Goal: Task Accomplishment & Management: Manage account settings

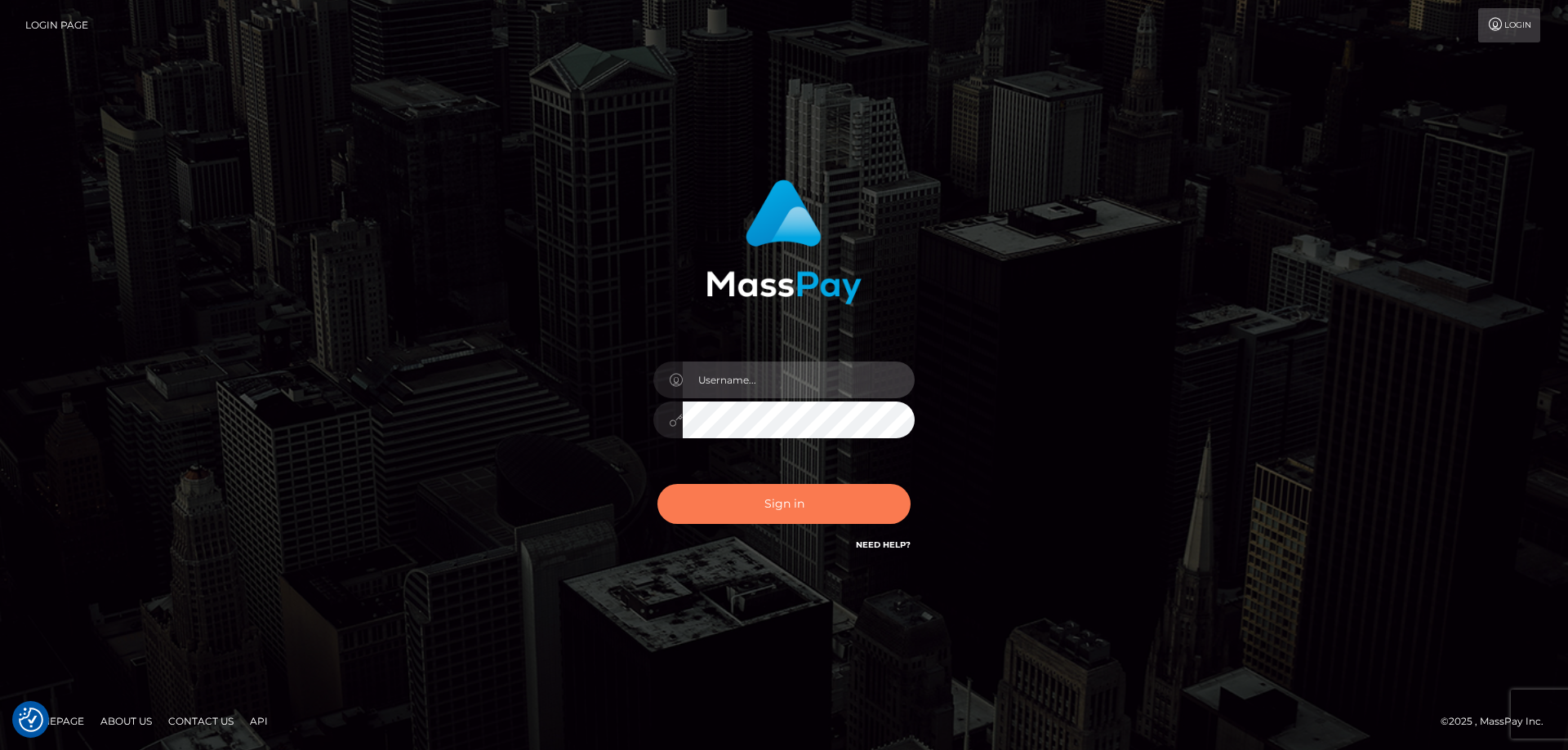
type input "Queen.megabonanza"
click at [789, 512] on button "Sign in" at bounding box center [784, 504] width 253 height 40
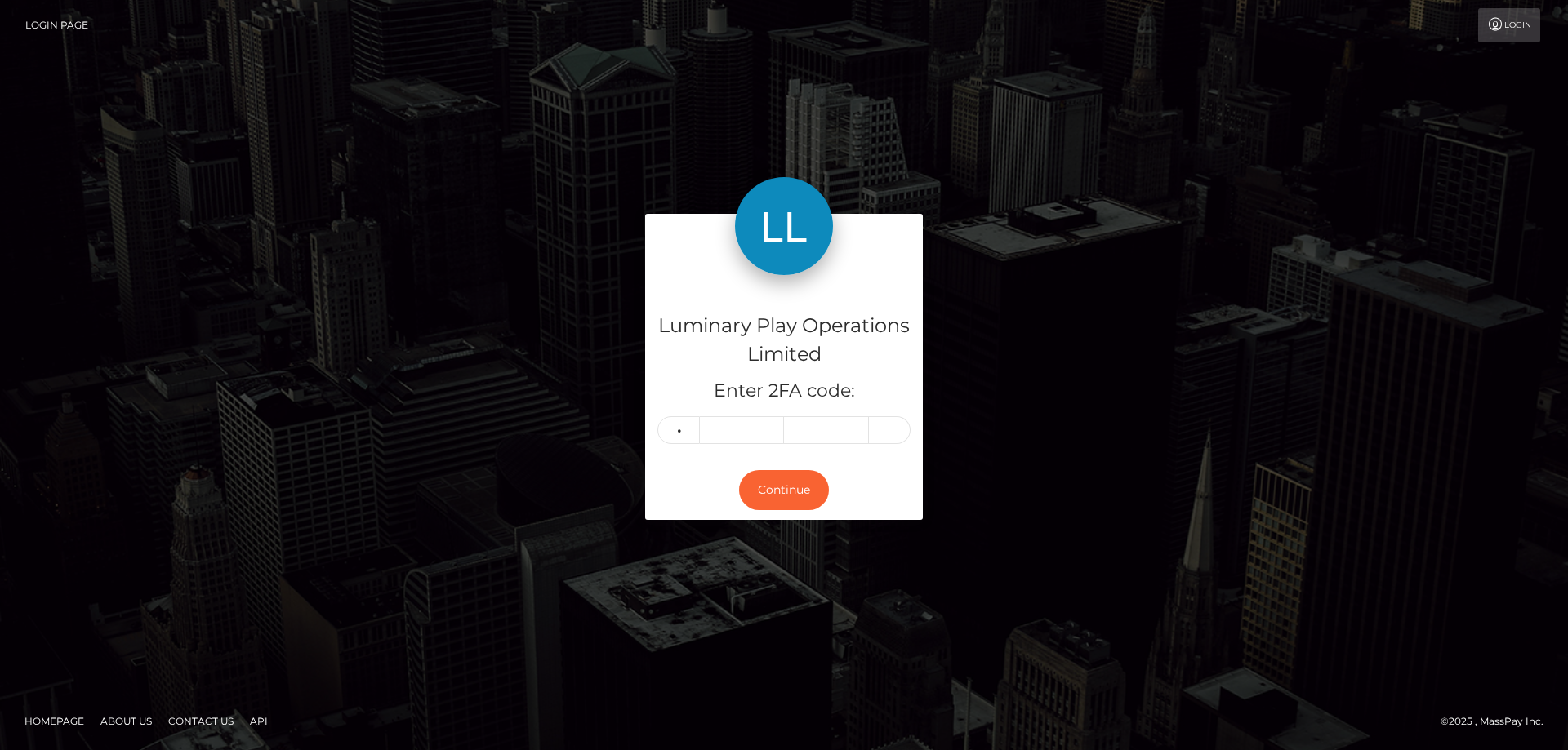
type input "0"
type input "7"
type input "5"
type input "0"
type input "7"
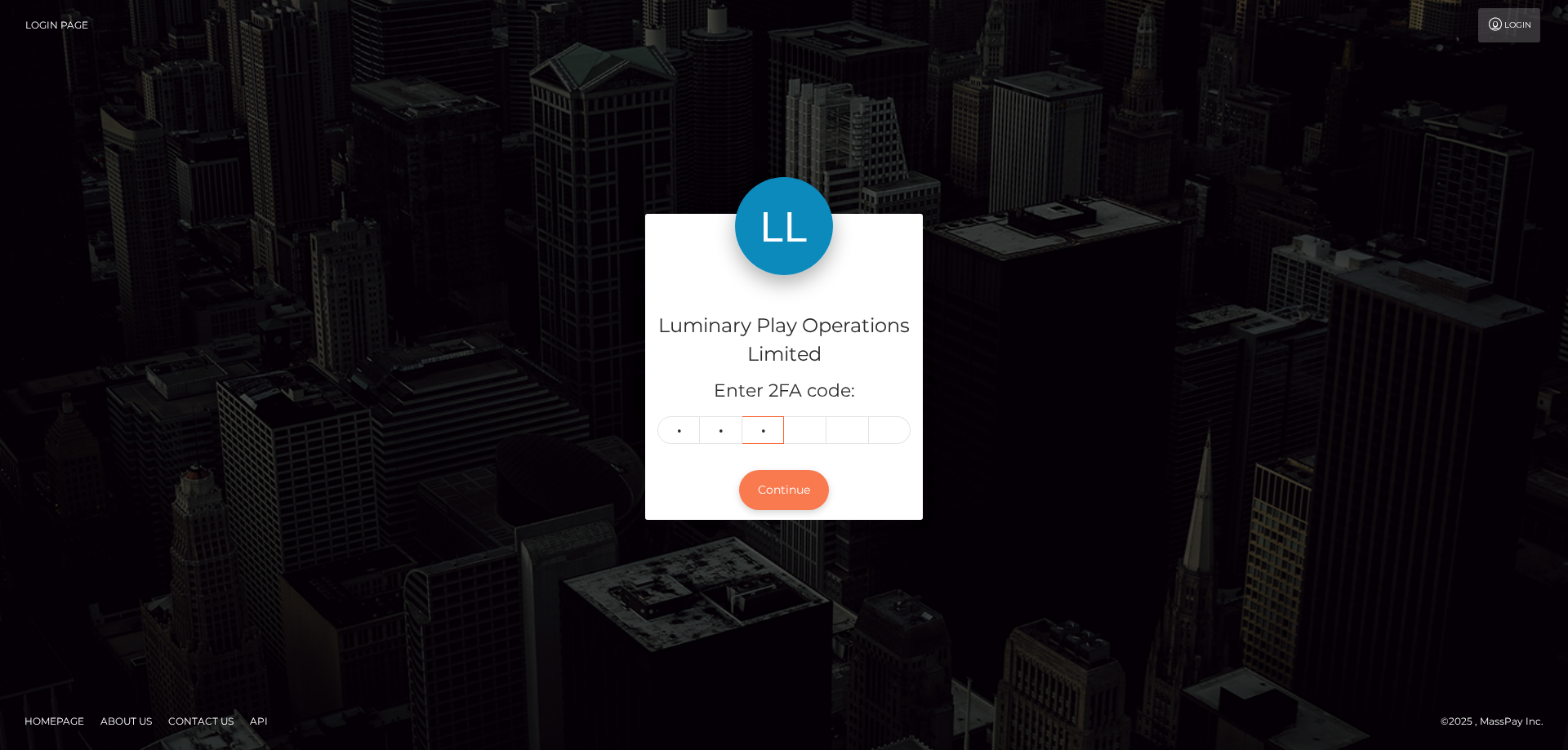
type input "2"
type input "5"
type input "1"
type input "0"
click at [771, 482] on button "Continue" at bounding box center [784, 490] width 90 height 40
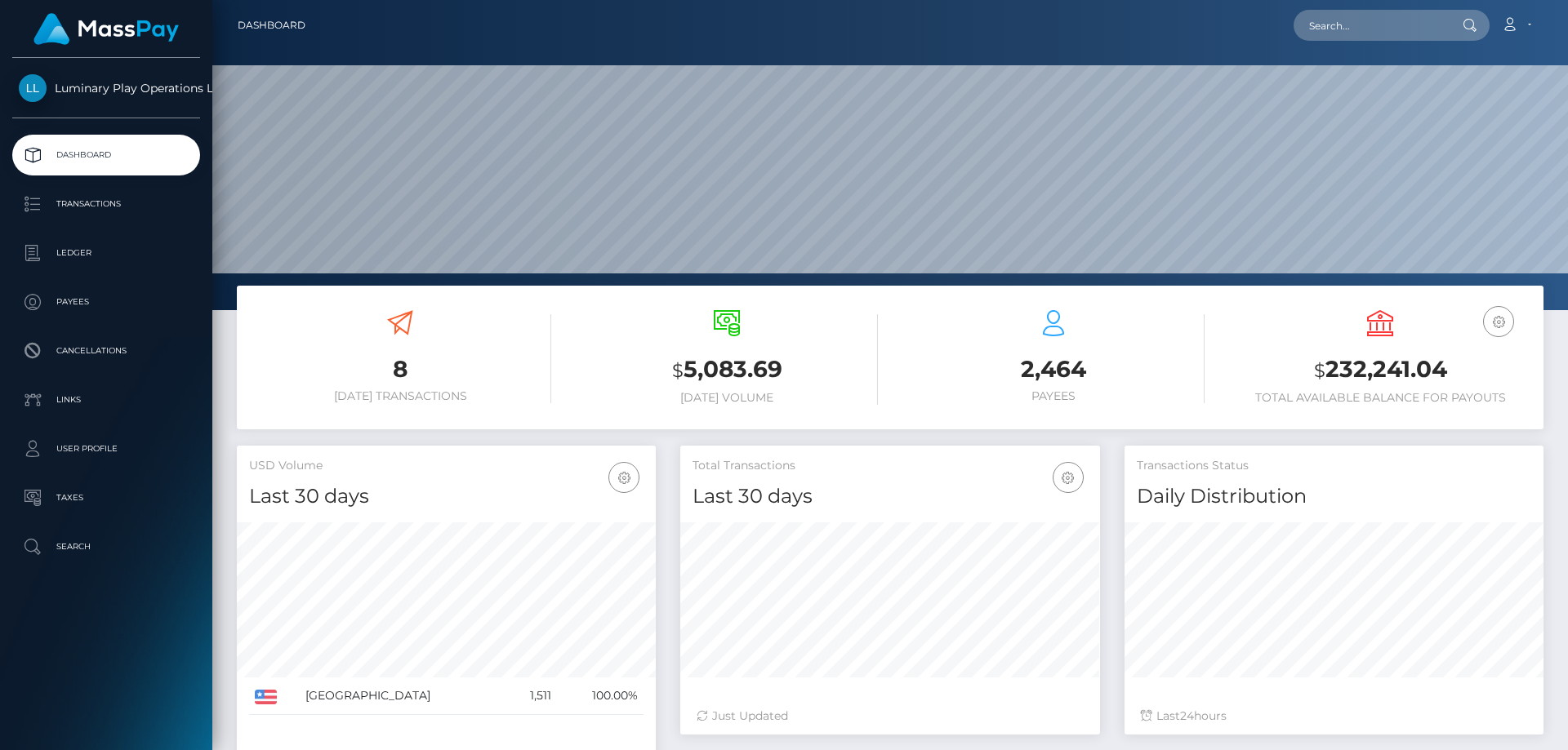
scroll to position [290, 419]
drag, startPoint x: 1450, startPoint y: 373, endPoint x: 1326, endPoint y: 370, distance: 124.0
click at [1326, 370] on h3 "$ 232,241.04" at bounding box center [1380, 370] width 302 height 33
copy h3 "232,241.04"
